Goal: Task Accomplishment & Management: Use online tool/utility

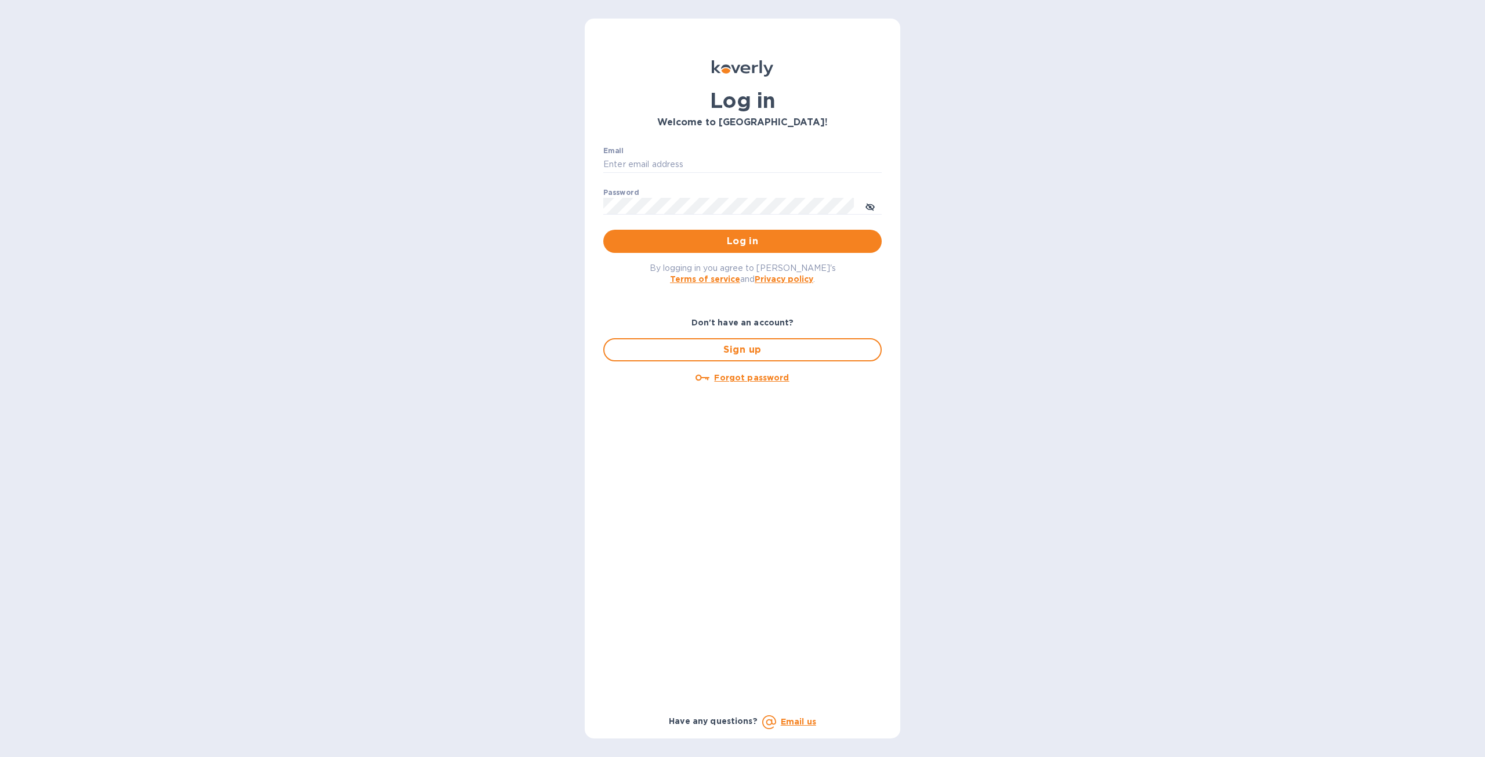
type input "[PERSON_NAME][EMAIL_ADDRESS][DOMAIN_NAME]"
click at [731, 236] on span "Log in" at bounding box center [742, 241] width 260 height 14
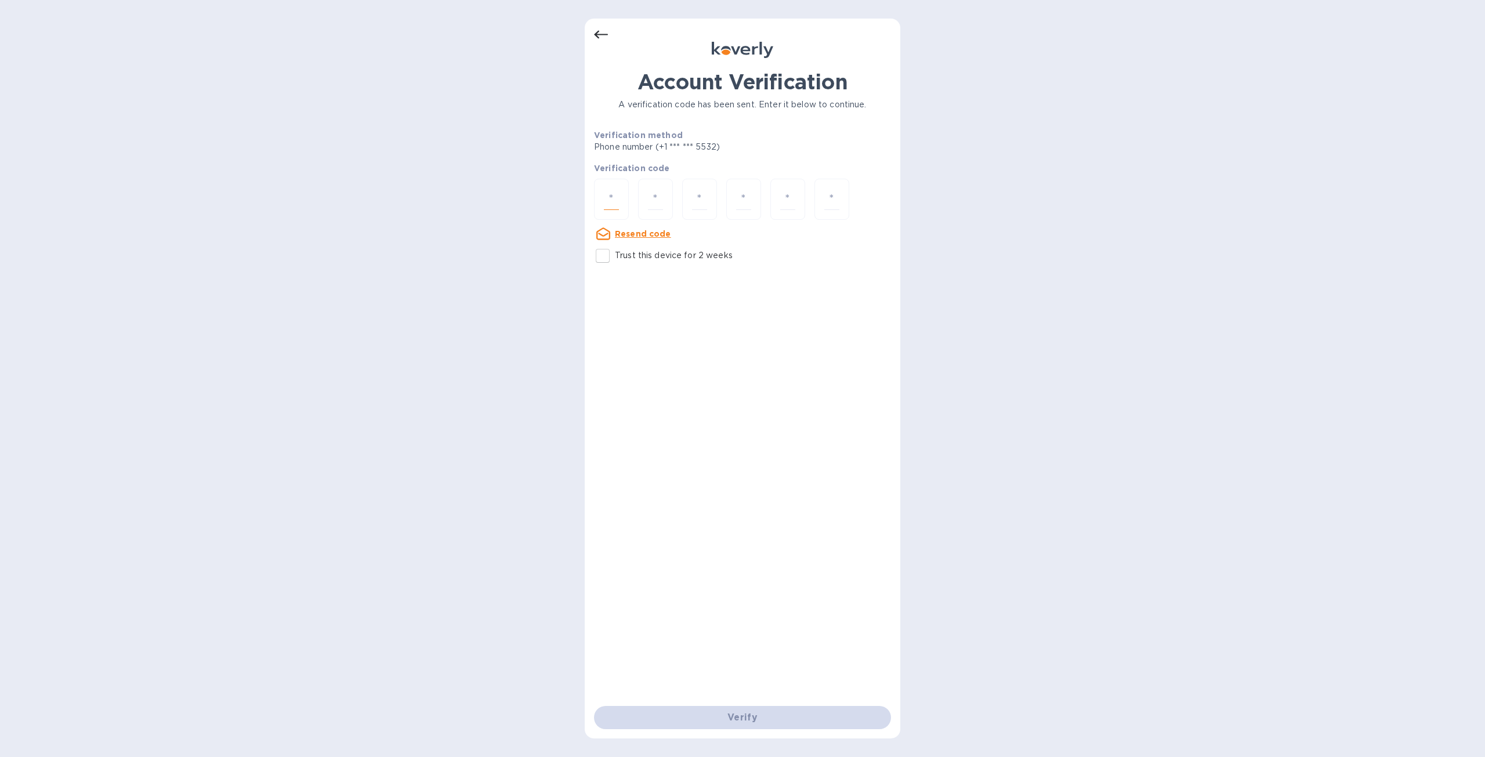
click at [617, 201] on input "number" at bounding box center [611, 198] width 15 height 21
type input "8"
type input "4"
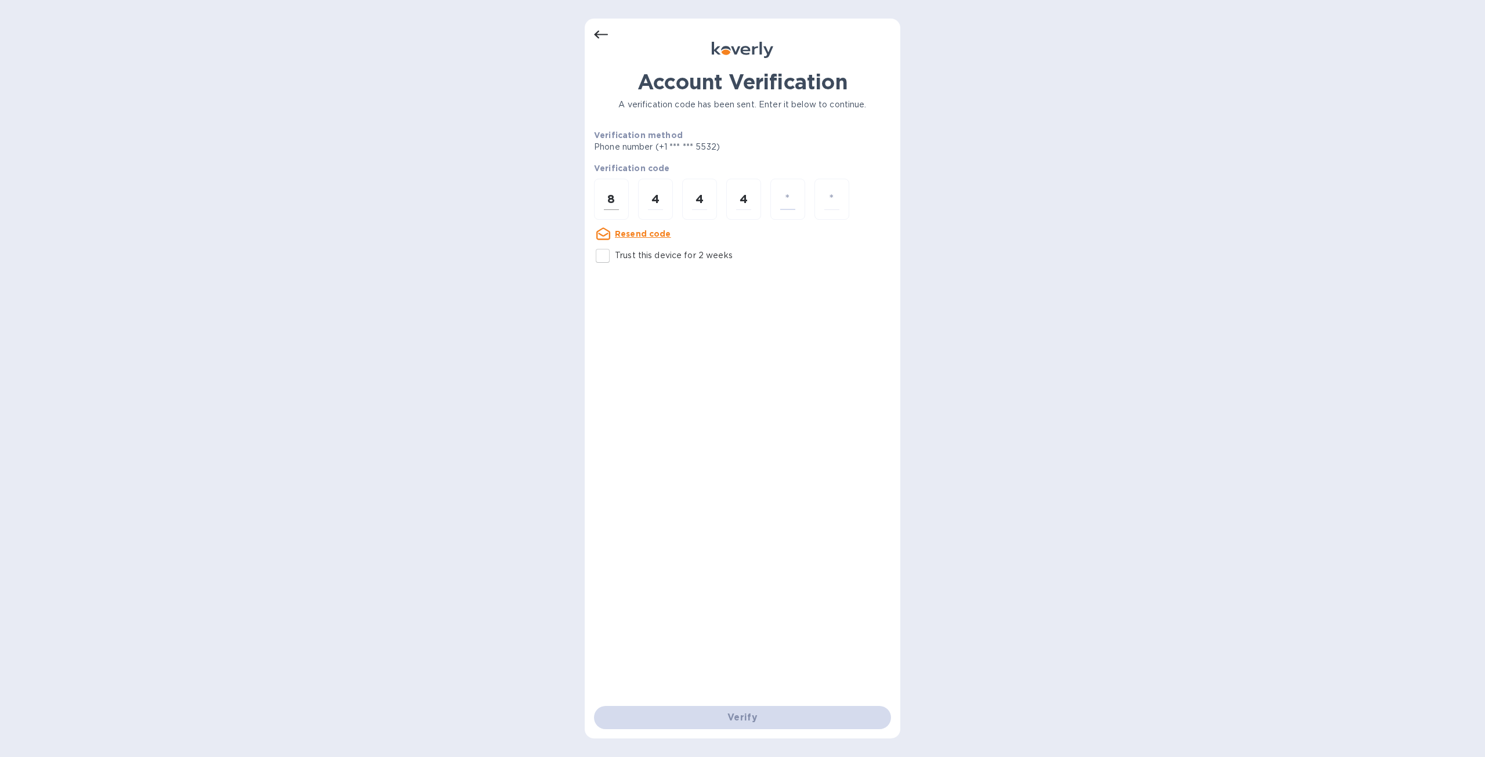
type input "5"
type input "7"
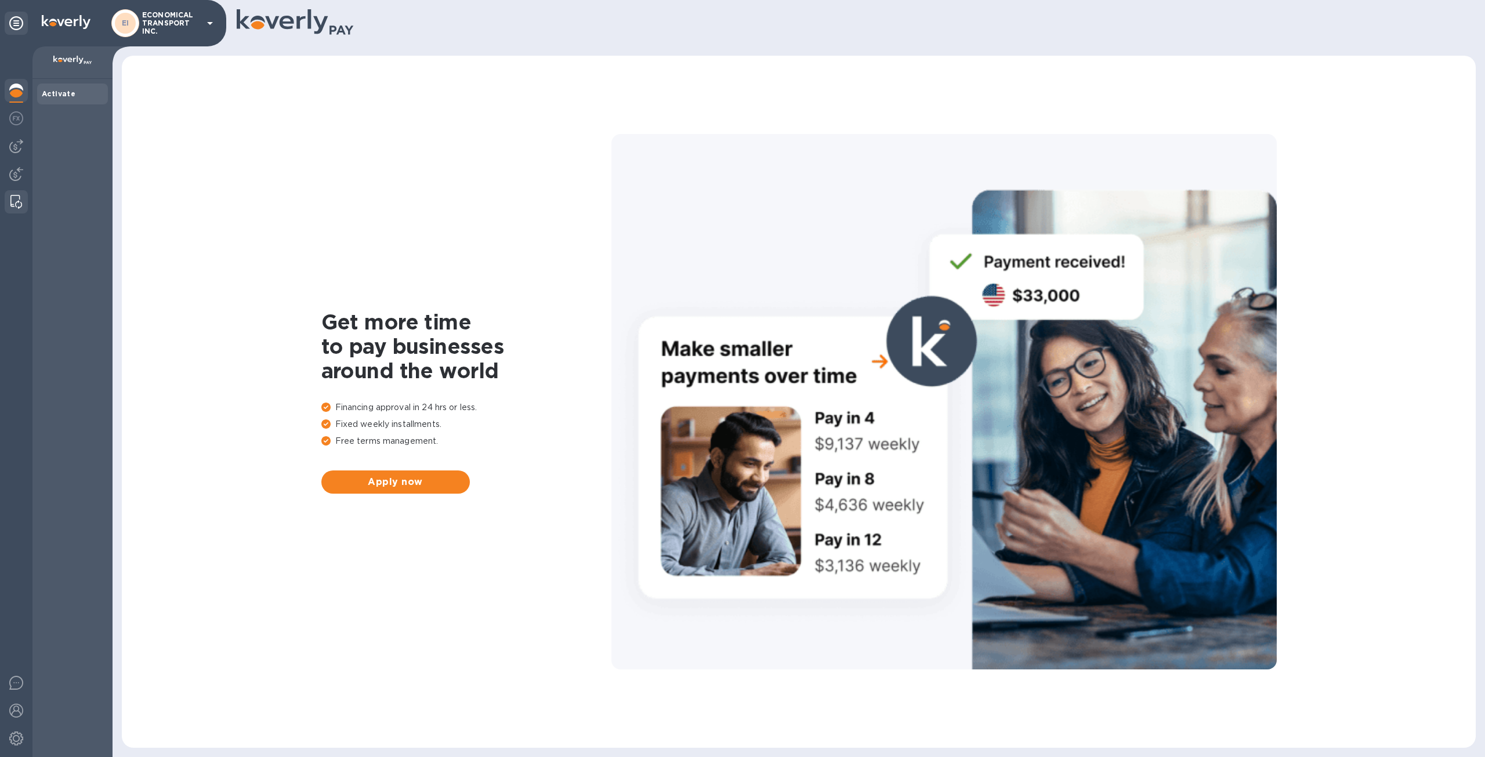
click at [21, 198] on img at bounding box center [16, 202] width 12 height 14
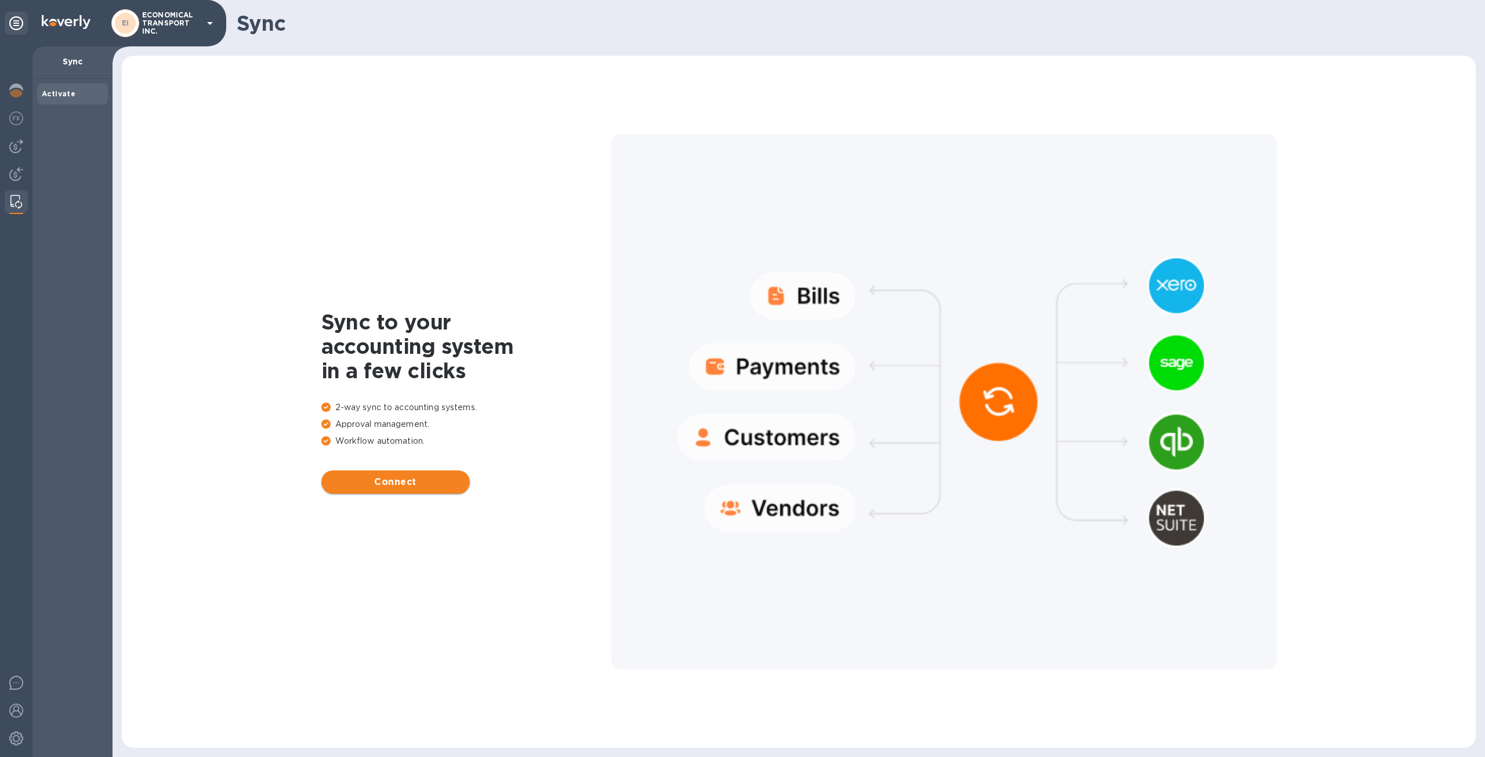
click at [430, 472] on button "Connect" at bounding box center [395, 481] width 148 height 23
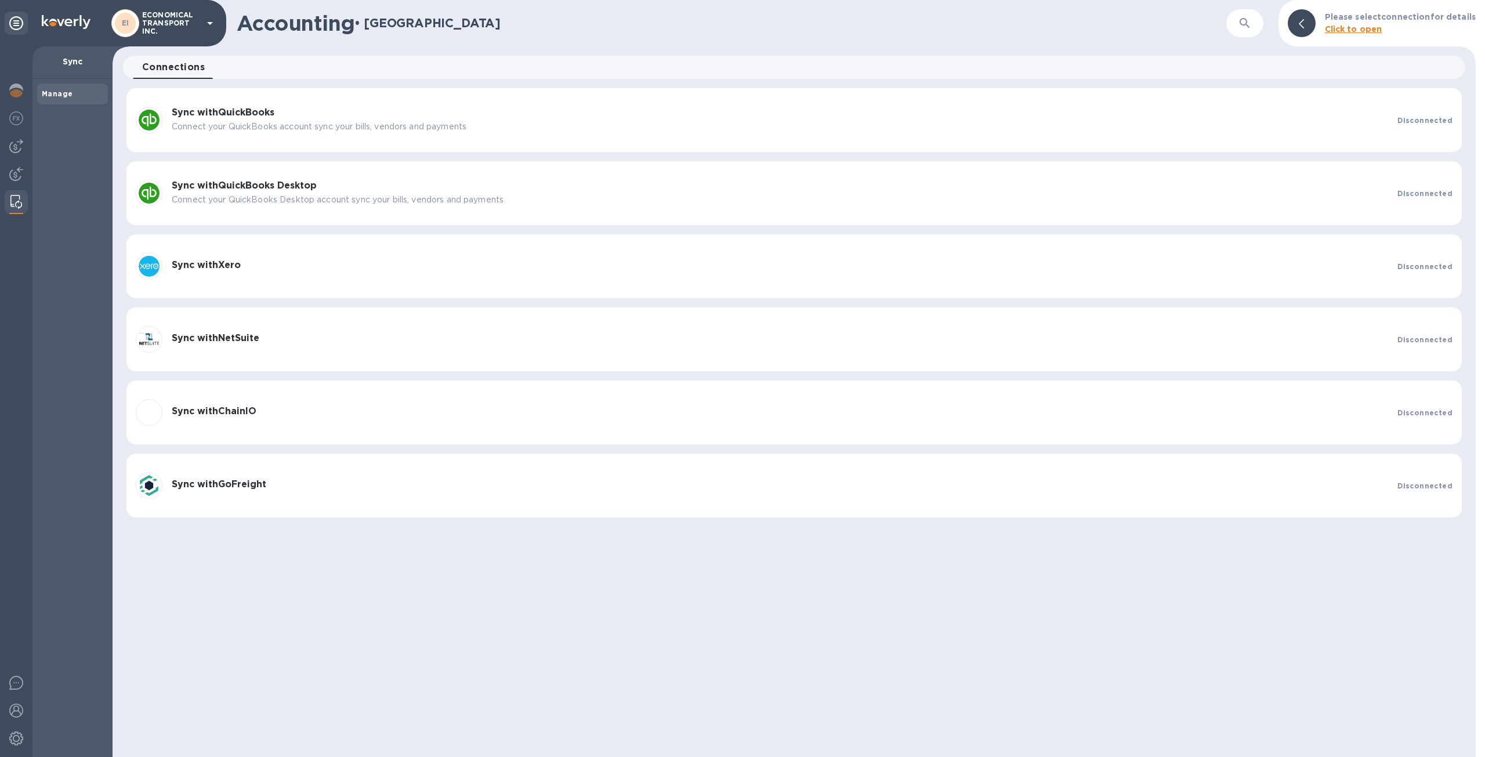
click at [776, 131] on p "Connect your QuickBooks account sync your bills, vendors and payments" at bounding box center [780, 127] width 1216 height 12
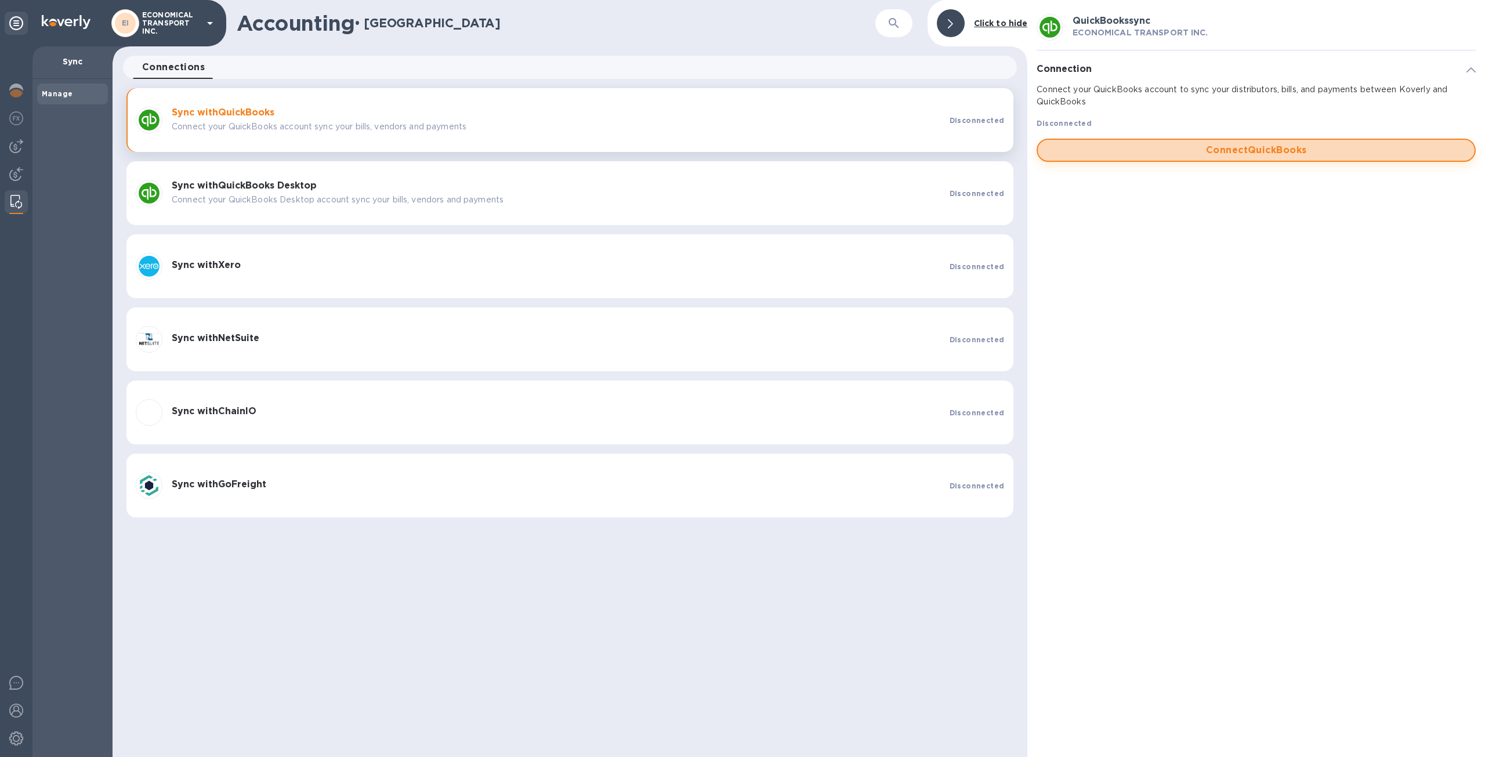
click at [1147, 154] on span "Connect QuickBooks" at bounding box center [1256, 150] width 418 height 14
click at [1279, 154] on span "Connect QuickBooks" at bounding box center [1256, 150] width 418 height 14
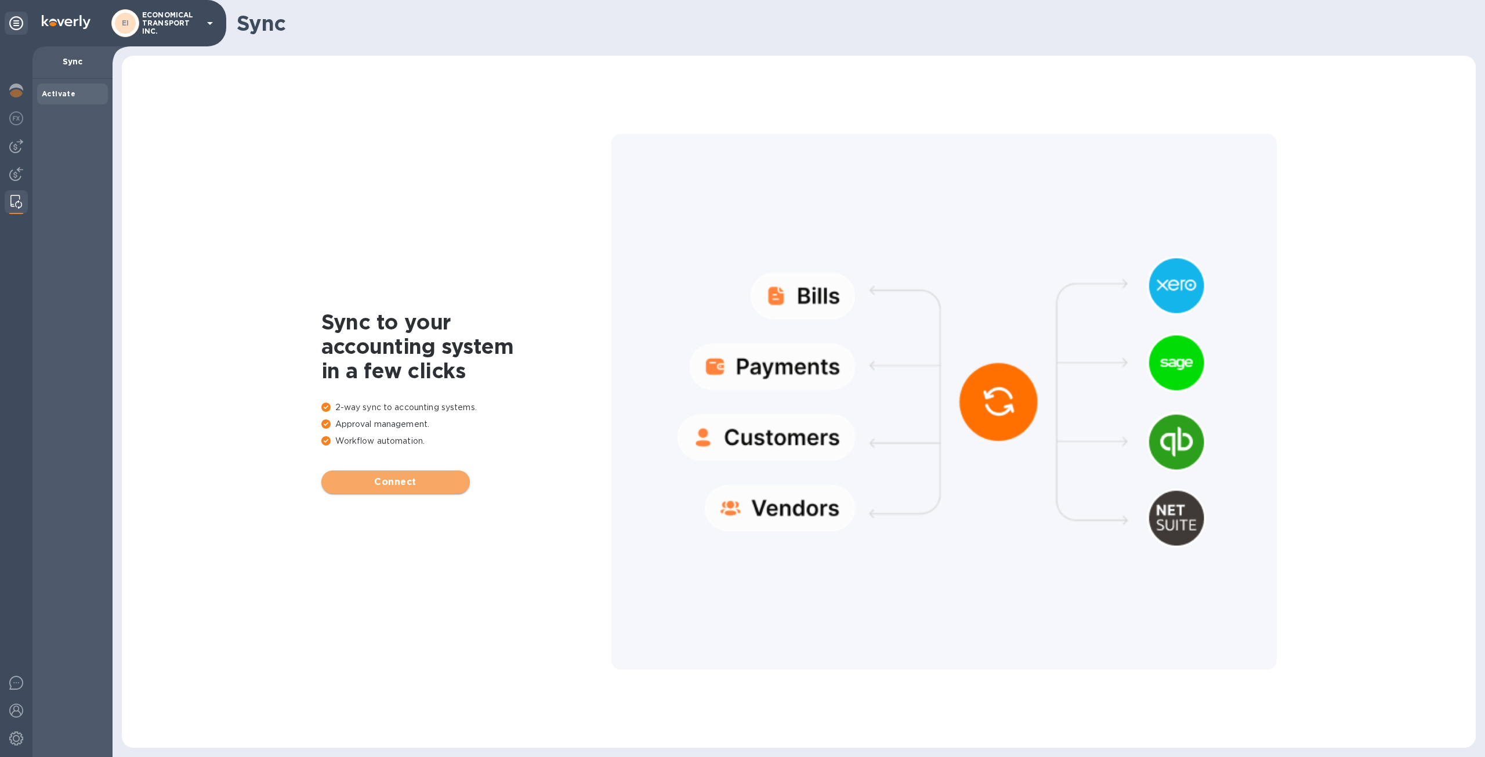
click at [412, 474] on button "Connect" at bounding box center [395, 481] width 148 height 23
